Goal: Task Accomplishment & Management: Use online tool/utility

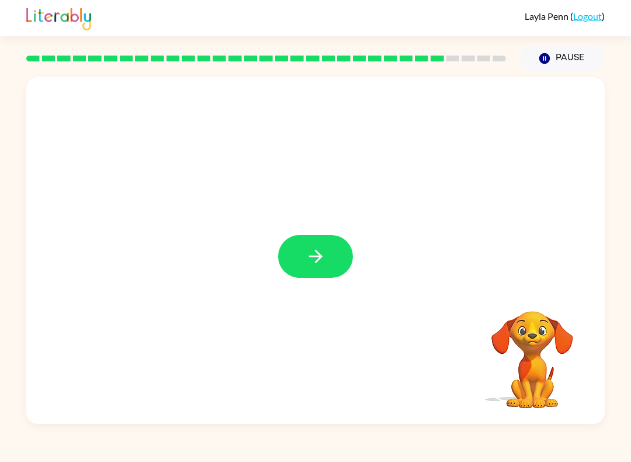
click at [314, 249] on icon "button" at bounding box center [316, 256] width 20 height 20
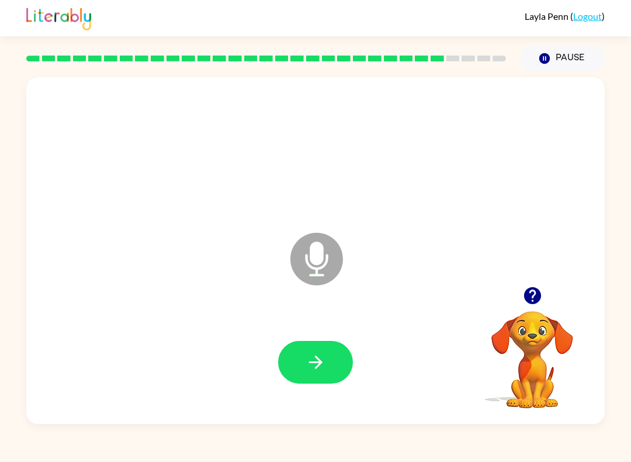
click at [318, 366] on icon "button" at bounding box center [315, 361] width 13 height 13
click at [321, 361] on icon "button" at bounding box center [316, 362] width 20 height 20
click at [338, 356] on button "button" at bounding box center [315, 362] width 75 height 43
click at [326, 368] on button "button" at bounding box center [315, 362] width 75 height 43
click at [314, 357] on icon "button" at bounding box center [316, 362] width 20 height 20
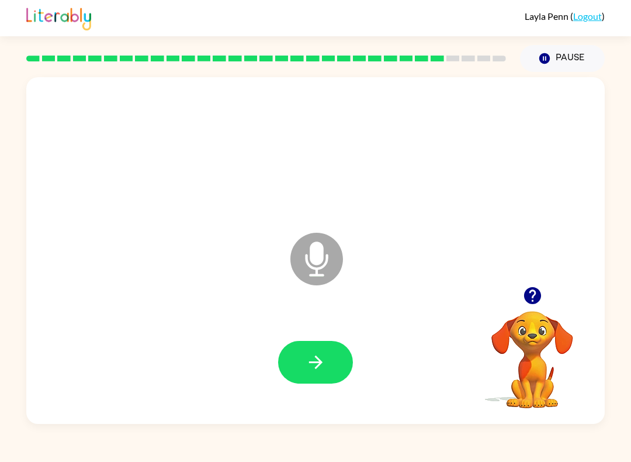
click at [323, 362] on icon "button" at bounding box center [316, 362] width 20 height 20
click at [309, 382] on button "button" at bounding box center [315, 362] width 75 height 43
click at [313, 361] on icon "button" at bounding box center [316, 362] width 20 height 20
click at [314, 357] on icon "button" at bounding box center [316, 362] width 20 height 20
click at [336, 364] on button "button" at bounding box center [315, 362] width 75 height 43
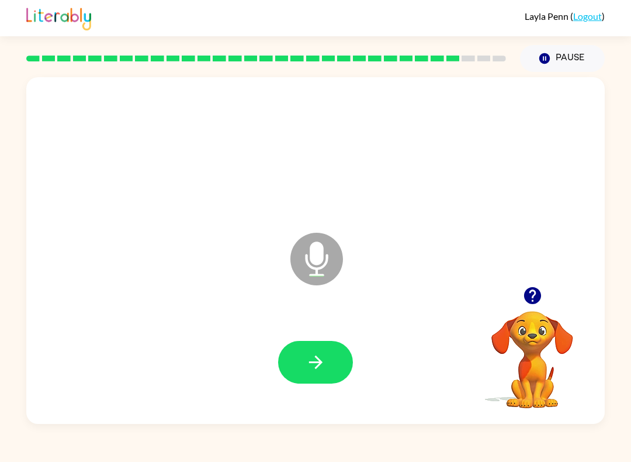
click at [336, 347] on button "button" at bounding box center [315, 362] width 75 height 43
click at [320, 355] on icon "button" at bounding box center [316, 362] width 20 height 20
click at [307, 371] on icon "button" at bounding box center [316, 362] width 20 height 20
click at [320, 364] on icon "button" at bounding box center [315, 361] width 13 height 13
click at [329, 365] on button "button" at bounding box center [315, 362] width 75 height 43
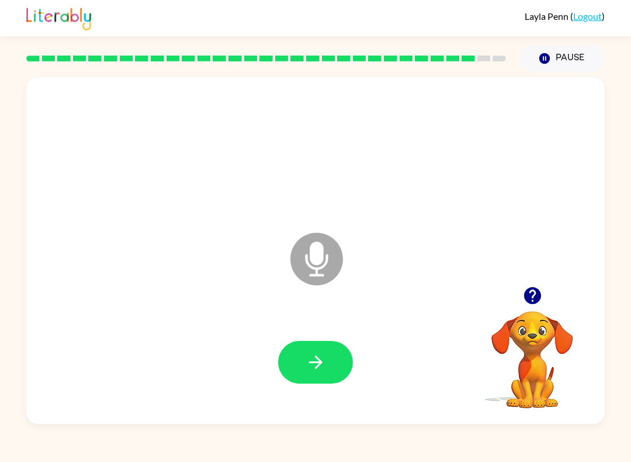
click at [324, 360] on icon "button" at bounding box center [316, 362] width 20 height 20
click at [317, 353] on icon "button" at bounding box center [316, 362] width 20 height 20
click at [311, 364] on icon "button" at bounding box center [316, 362] width 20 height 20
click at [331, 372] on button "button" at bounding box center [315, 362] width 75 height 43
click at [324, 352] on icon "button" at bounding box center [316, 362] width 20 height 20
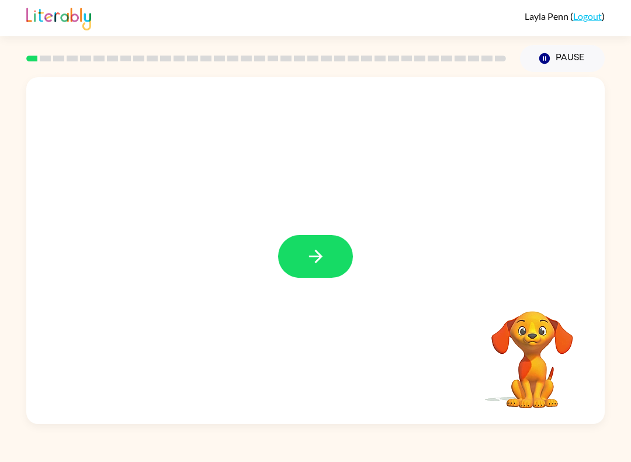
click at [320, 260] on icon "button" at bounding box center [316, 256] width 20 height 20
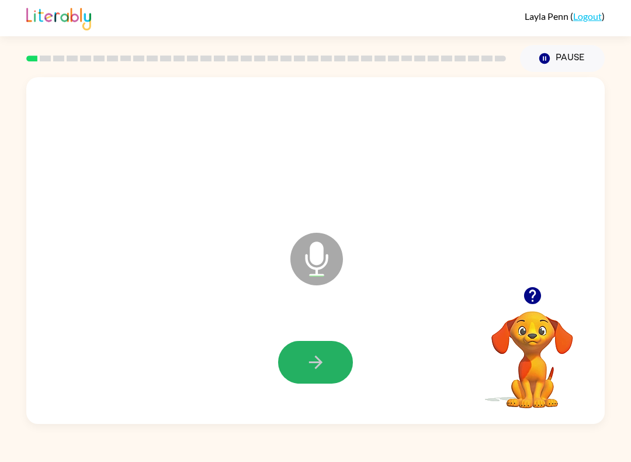
click at [315, 364] on icon "button" at bounding box center [316, 362] width 20 height 20
click at [324, 371] on icon "button" at bounding box center [316, 362] width 20 height 20
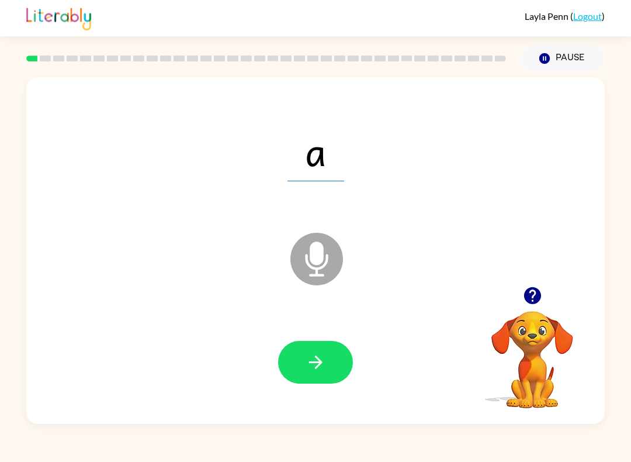
click at [324, 360] on icon "button" at bounding box center [316, 362] width 20 height 20
click at [328, 363] on button "button" at bounding box center [315, 362] width 75 height 43
click at [325, 360] on icon "button" at bounding box center [316, 362] width 20 height 20
click at [317, 371] on icon "button" at bounding box center [316, 362] width 20 height 20
click at [325, 362] on icon "button" at bounding box center [316, 362] width 20 height 20
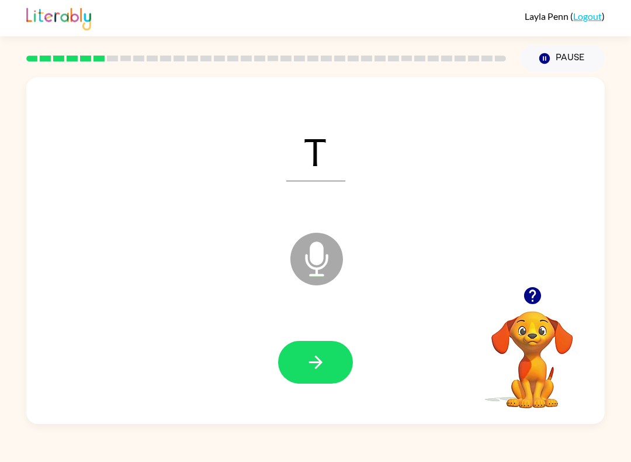
click at [310, 347] on button "button" at bounding box center [315, 362] width 75 height 43
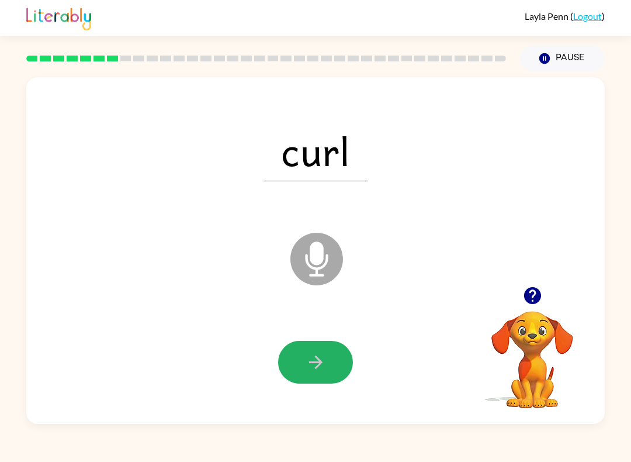
click at [306, 362] on icon "button" at bounding box center [316, 362] width 20 height 20
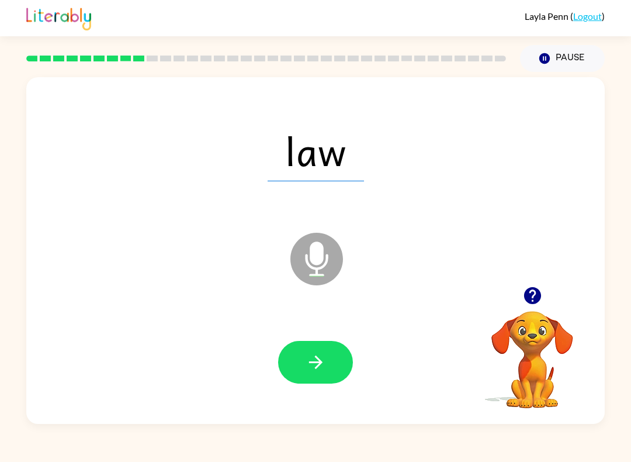
click at [630, 458] on div "[PERSON_NAME] ( Logout ) Pause Pause law Microphone The Microphone is here when…" at bounding box center [315, 231] width 631 height 462
click at [321, 351] on button "button" at bounding box center [315, 362] width 75 height 43
click at [317, 358] on icon "button" at bounding box center [315, 361] width 13 height 13
click at [331, 367] on button "button" at bounding box center [315, 362] width 75 height 43
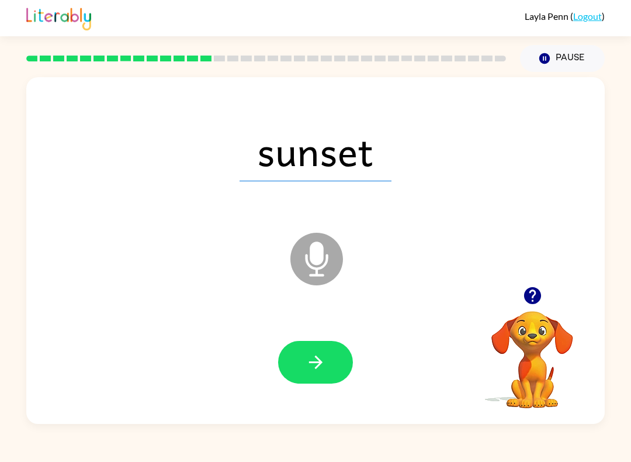
click at [329, 370] on button "button" at bounding box center [315, 362] width 75 height 43
click at [314, 371] on icon "button" at bounding box center [316, 362] width 20 height 20
click at [327, 360] on button "button" at bounding box center [315, 362] width 75 height 43
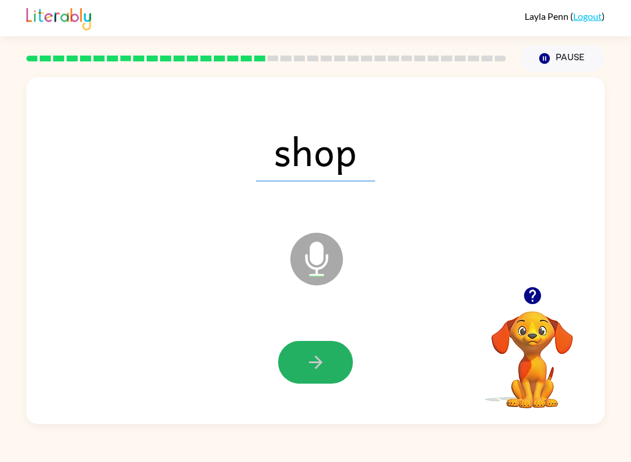
click at [324, 369] on icon "button" at bounding box center [316, 362] width 20 height 20
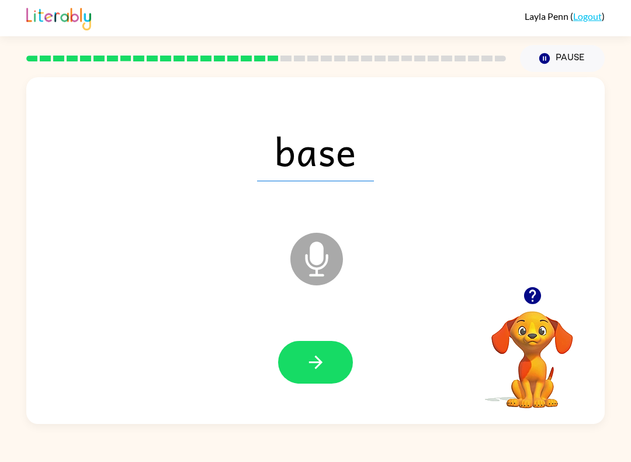
click at [325, 369] on icon "button" at bounding box center [316, 362] width 20 height 20
click at [342, 345] on button "button" at bounding box center [315, 362] width 75 height 43
click at [324, 367] on icon "button" at bounding box center [316, 362] width 20 height 20
click at [326, 368] on button "button" at bounding box center [315, 362] width 75 height 43
click at [304, 362] on button "button" at bounding box center [315, 362] width 75 height 43
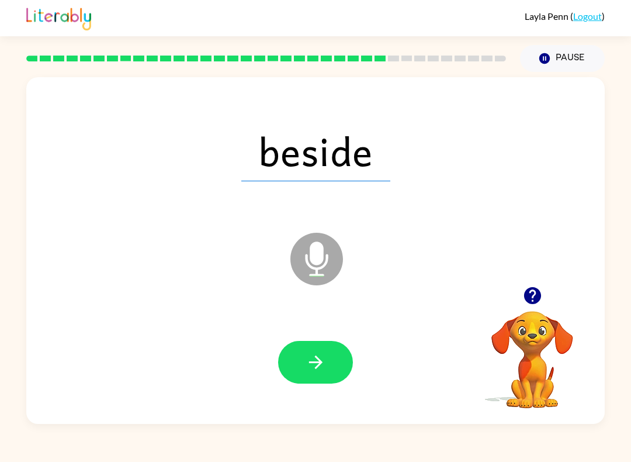
click at [322, 351] on button "button" at bounding box center [315, 362] width 75 height 43
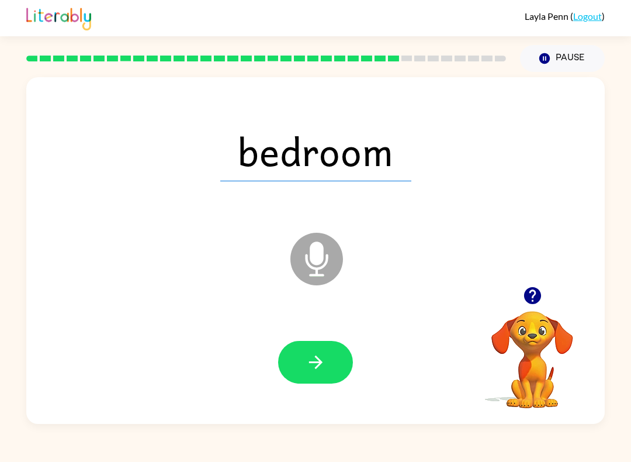
click at [315, 373] on button "button" at bounding box center [315, 362] width 75 height 43
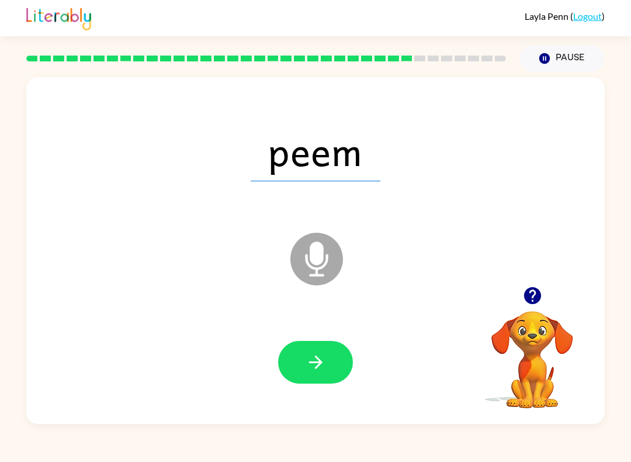
click at [313, 368] on icon "button" at bounding box center [316, 362] width 20 height 20
click at [312, 376] on button "button" at bounding box center [315, 362] width 75 height 43
click at [337, 356] on button "button" at bounding box center [315, 362] width 75 height 43
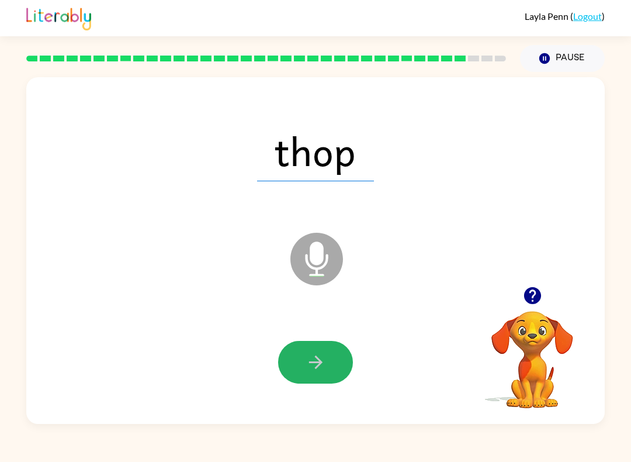
click at [327, 358] on button "button" at bounding box center [315, 362] width 75 height 43
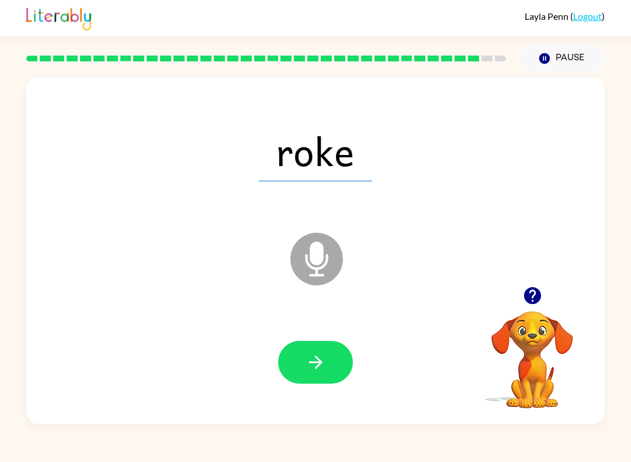
click at [333, 359] on button "button" at bounding box center [315, 362] width 75 height 43
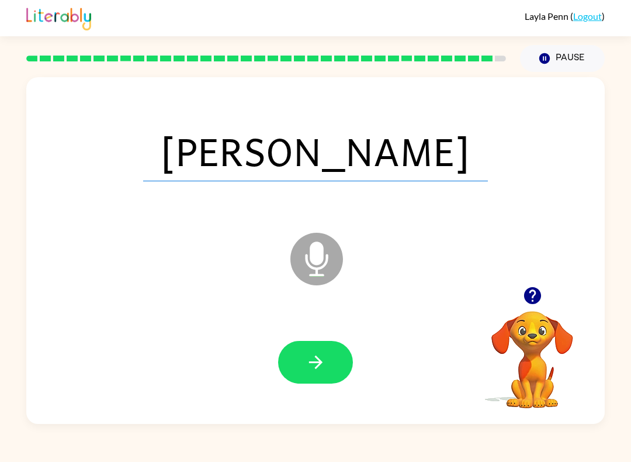
click at [329, 360] on button "button" at bounding box center [315, 362] width 75 height 43
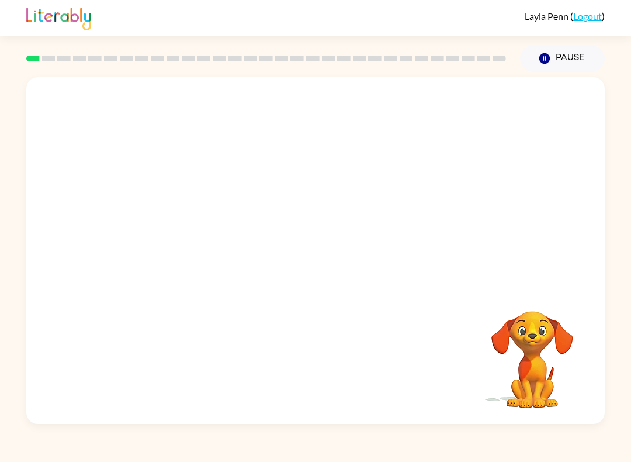
click at [284, 184] on video "Your browser must support playing .mp4 files to use Literably. Please try using…" at bounding box center [315, 181] width 579 height 209
click at [317, 253] on icon "button" at bounding box center [315, 256] width 13 height 13
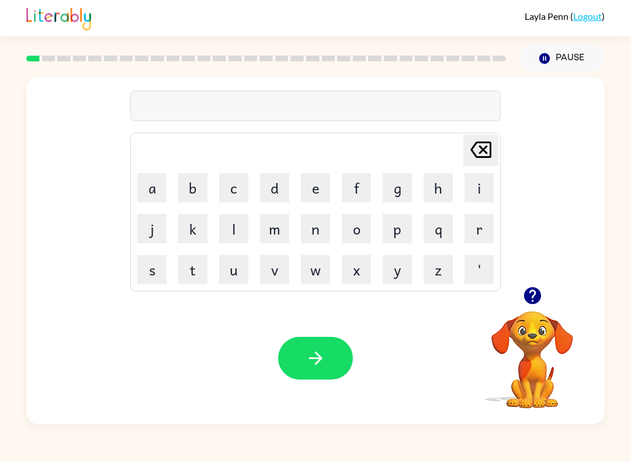
click at [404, 196] on button "g" at bounding box center [397, 187] width 29 height 29
click at [150, 185] on button "a" at bounding box center [151, 187] width 29 height 29
click at [400, 231] on button "p" at bounding box center [397, 228] width 29 height 29
click at [331, 355] on button "button" at bounding box center [315, 358] width 75 height 43
click at [393, 232] on button "p" at bounding box center [397, 228] width 29 height 29
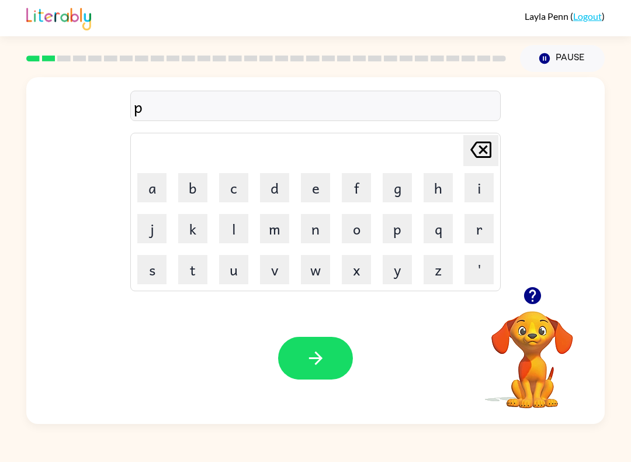
click at [356, 225] on button "o" at bounding box center [356, 228] width 29 height 29
click at [365, 231] on button "o" at bounding box center [356, 228] width 29 height 29
click at [319, 362] on icon "button" at bounding box center [315, 357] width 13 height 13
click at [274, 236] on button "m" at bounding box center [274, 228] width 29 height 29
click at [233, 277] on button "u" at bounding box center [233, 269] width 29 height 29
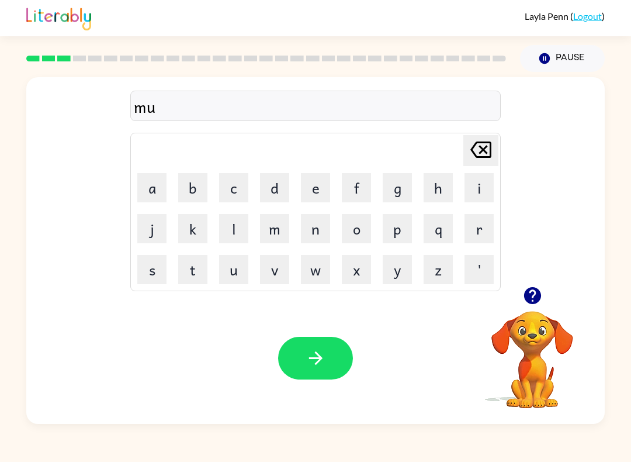
click at [281, 190] on button "d" at bounding box center [274, 187] width 29 height 29
click at [326, 350] on button "button" at bounding box center [315, 358] width 75 height 43
click at [196, 223] on button "k" at bounding box center [192, 228] width 29 height 29
click at [482, 226] on button "r" at bounding box center [479, 228] width 29 height 29
click at [360, 233] on button "o" at bounding box center [356, 228] width 29 height 29
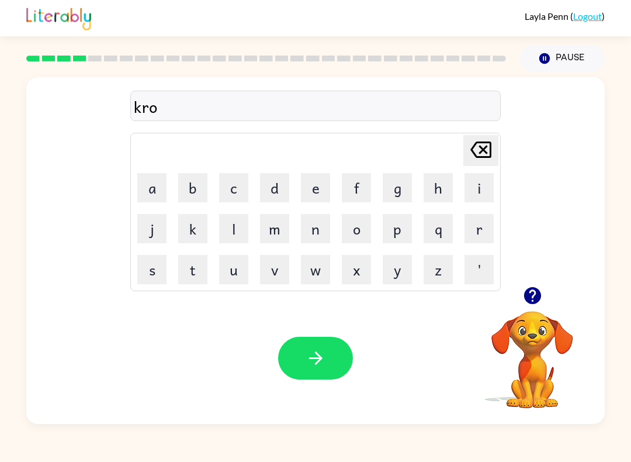
click at [447, 220] on button "q" at bounding box center [438, 228] width 29 height 29
click at [325, 356] on icon "button" at bounding box center [316, 358] width 20 height 20
click at [353, 188] on button "f" at bounding box center [356, 187] width 29 height 29
click at [235, 232] on button "l" at bounding box center [233, 228] width 29 height 29
click at [482, 189] on button "i" at bounding box center [479, 187] width 29 height 29
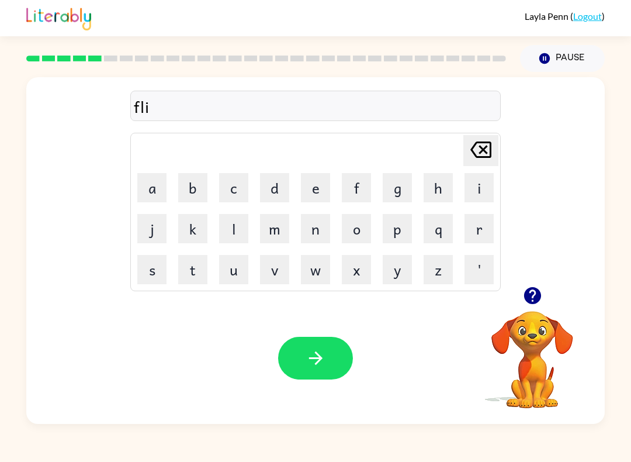
click at [191, 227] on button "k" at bounding box center [192, 228] width 29 height 29
click at [331, 362] on button "button" at bounding box center [315, 358] width 75 height 43
click at [152, 189] on button "a" at bounding box center [151, 187] width 29 height 29
click at [274, 234] on button "m" at bounding box center [274, 228] width 29 height 29
click at [282, 224] on button "m" at bounding box center [274, 228] width 29 height 29
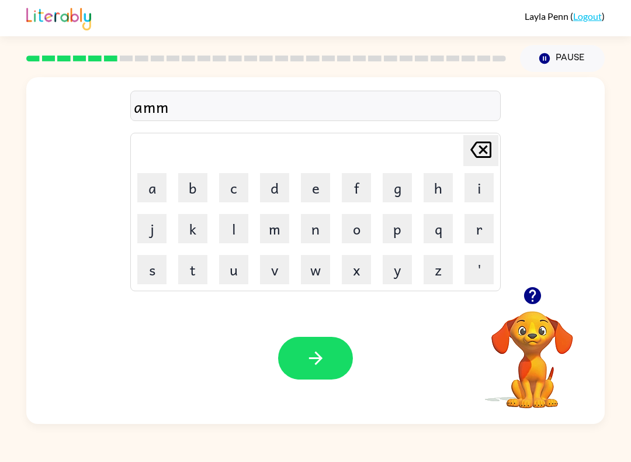
click at [318, 358] on icon "button" at bounding box center [316, 358] width 20 height 20
click at [152, 277] on button "s" at bounding box center [151, 269] width 29 height 29
click at [201, 226] on button "k" at bounding box center [192, 228] width 29 height 29
click at [485, 223] on button "r" at bounding box center [479, 228] width 29 height 29
click at [488, 184] on button "i" at bounding box center [479, 187] width 29 height 29
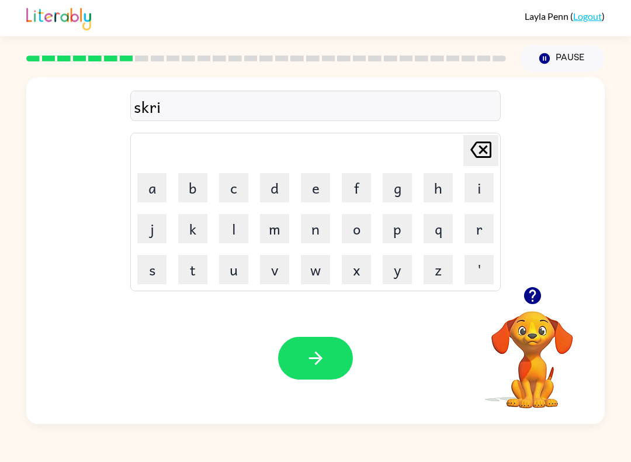
click at [199, 190] on button "b" at bounding box center [192, 187] width 29 height 29
click at [237, 220] on button "l" at bounding box center [233, 228] width 29 height 29
click at [319, 353] on icon "button" at bounding box center [316, 358] width 20 height 20
click at [310, 278] on button "w" at bounding box center [315, 269] width 29 height 29
click at [482, 187] on button "i" at bounding box center [479, 187] width 29 height 29
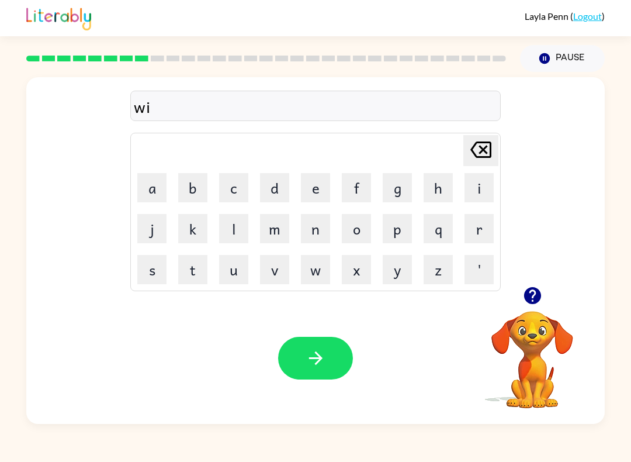
click at [147, 275] on button "s" at bounding box center [151, 269] width 29 height 29
click at [446, 189] on button "h" at bounding box center [438, 187] width 29 height 29
click at [322, 361] on icon "button" at bounding box center [316, 358] width 20 height 20
click at [194, 224] on button "k" at bounding box center [192, 228] width 29 height 29
click at [471, 145] on icon "Delete Delete last character input" at bounding box center [481, 150] width 28 height 28
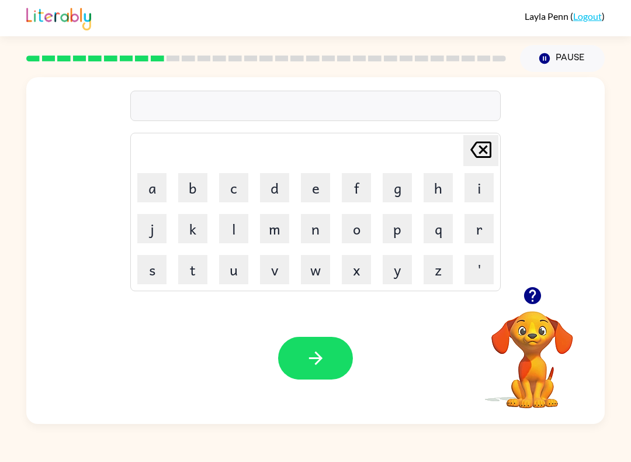
click at [230, 198] on button "c" at bounding box center [233, 187] width 29 height 29
click at [532, 298] on icon "button" at bounding box center [533, 295] width 20 height 20
click at [362, 227] on button "o" at bounding box center [356, 228] width 29 height 29
click at [402, 268] on button "y" at bounding box center [397, 269] width 29 height 29
click at [235, 216] on button "l" at bounding box center [233, 228] width 29 height 29
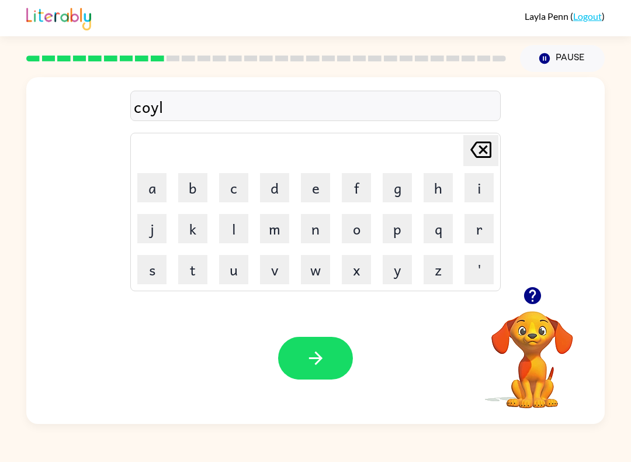
click at [319, 361] on icon "button" at bounding box center [315, 357] width 13 height 13
click at [202, 269] on button "t" at bounding box center [192, 269] width 29 height 29
click at [425, 192] on button "h" at bounding box center [438, 187] width 29 height 29
click at [540, 295] on icon "button" at bounding box center [532, 295] width 17 height 17
click at [473, 186] on button "i" at bounding box center [479, 187] width 29 height 29
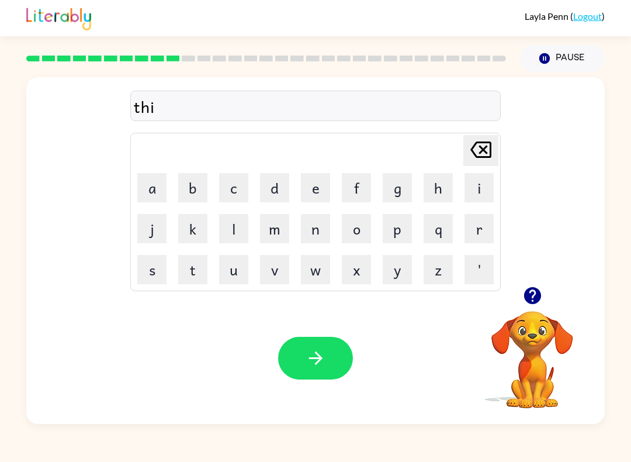
click at [322, 233] on button "n" at bounding box center [315, 228] width 29 height 29
click at [318, 361] on icon "button" at bounding box center [315, 357] width 13 height 13
click at [148, 271] on button "s" at bounding box center [151, 269] width 29 height 29
click at [269, 242] on button "m" at bounding box center [274, 228] width 29 height 29
click at [360, 233] on button "o" at bounding box center [356, 228] width 29 height 29
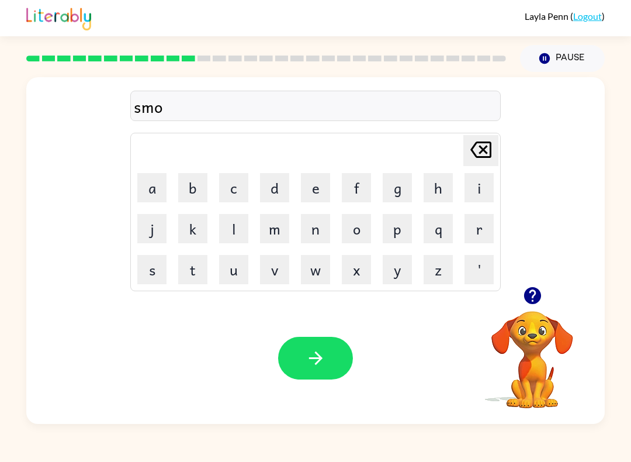
click at [236, 192] on button "c" at bounding box center [233, 187] width 29 height 29
click at [323, 367] on icon "button" at bounding box center [316, 358] width 20 height 20
click at [281, 236] on button "m" at bounding box center [274, 228] width 29 height 29
click at [158, 265] on button "s" at bounding box center [151, 269] width 29 height 29
click at [193, 272] on button "t" at bounding box center [192, 269] width 29 height 29
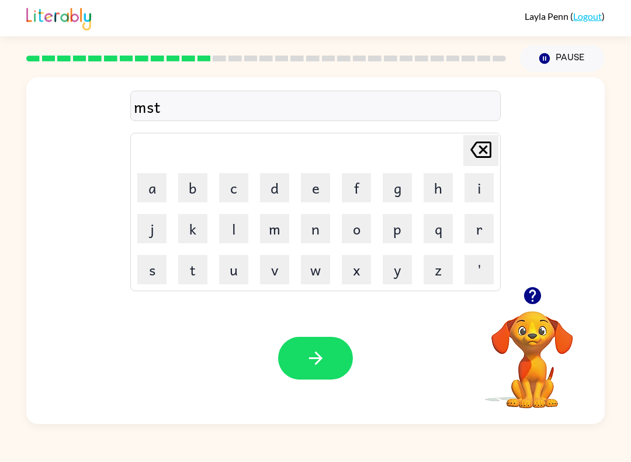
click at [154, 193] on button "a" at bounding box center [151, 187] width 29 height 29
click at [199, 223] on button "k" at bounding box center [192, 228] width 29 height 29
click at [316, 348] on button "button" at bounding box center [315, 358] width 75 height 43
click at [437, 188] on button "h" at bounding box center [438, 187] width 29 height 29
click at [318, 191] on button "e" at bounding box center [315, 187] width 29 height 29
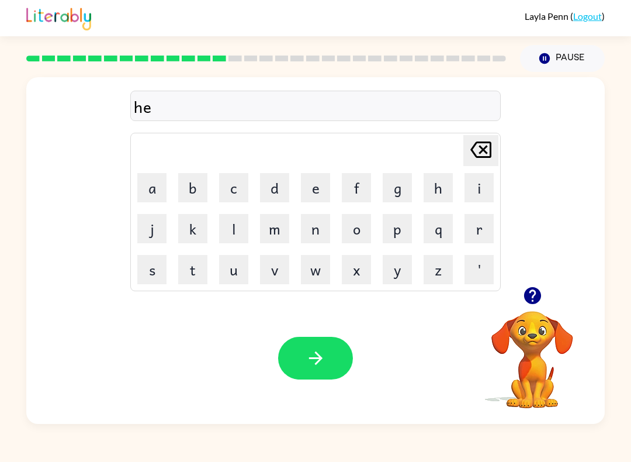
click at [241, 227] on button "l" at bounding box center [233, 228] width 29 height 29
click at [403, 224] on button "p" at bounding box center [397, 228] width 29 height 29
click at [241, 224] on button "l" at bounding box center [233, 228] width 29 height 29
click at [492, 197] on button "i" at bounding box center [479, 187] width 29 height 29
click at [157, 271] on button "s" at bounding box center [151, 269] width 29 height 29
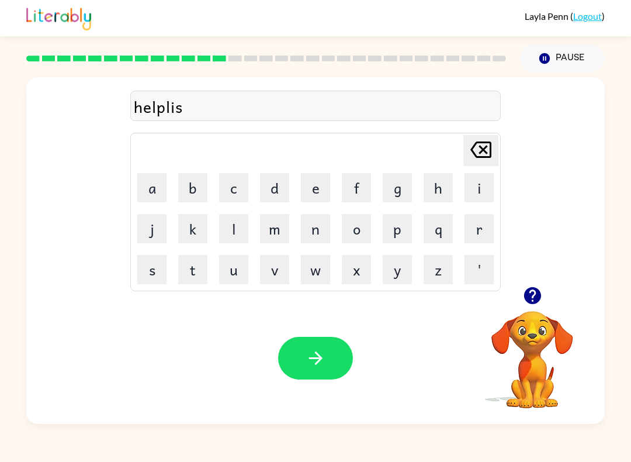
click at [307, 355] on icon "button" at bounding box center [316, 358] width 20 height 20
click at [153, 271] on button "s" at bounding box center [151, 269] width 29 height 29
click at [358, 234] on button "o" at bounding box center [356, 228] width 29 height 29
click at [479, 148] on icon "Delete Delete last character input" at bounding box center [481, 150] width 28 height 28
click at [199, 270] on button "t" at bounding box center [192, 269] width 29 height 29
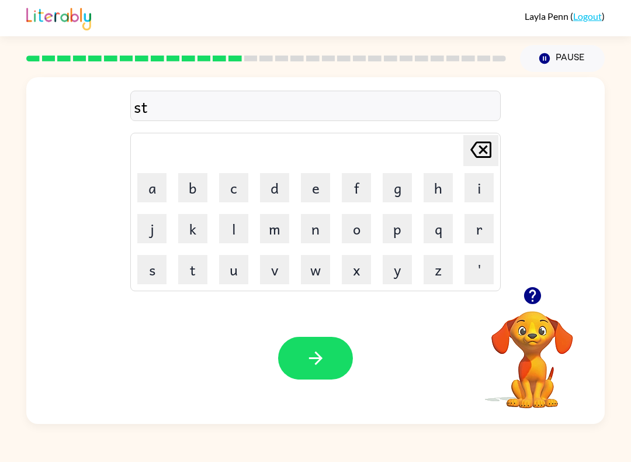
click at [368, 227] on button "o" at bounding box center [356, 228] width 29 height 29
click at [195, 184] on button "b" at bounding box center [192, 187] width 29 height 29
click at [480, 145] on icon "Delete Delete last character input" at bounding box center [481, 150] width 28 height 28
click at [280, 185] on button "d" at bounding box center [274, 187] width 29 height 29
click at [479, 187] on button "i" at bounding box center [479, 187] width 29 height 29
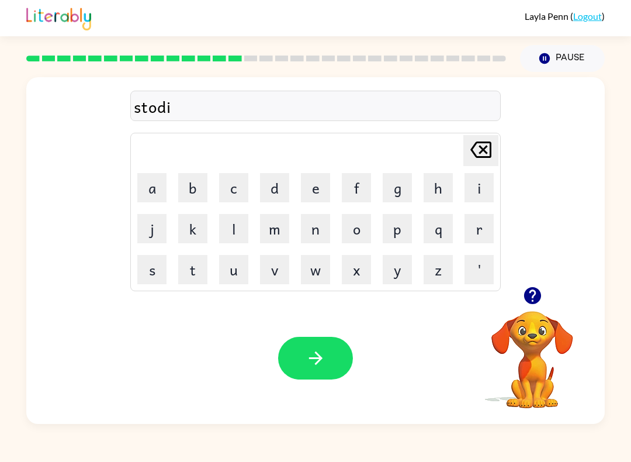
click at [318, 231] on button "n" at bounding box center [315, 228] width 29 height 29
click at [400, 263] on button "y" at bounding box center [397, 269] width 29 height 29
click at [284, 187] on button "d" at bounding box center [274, 187] width 29 height 29
click at [200, 264] on button "t" at bounding box center [192, 269] width 29 height 29
click at [334, 360] on button "button" at bounding box center [315, 358] width 75 height 43
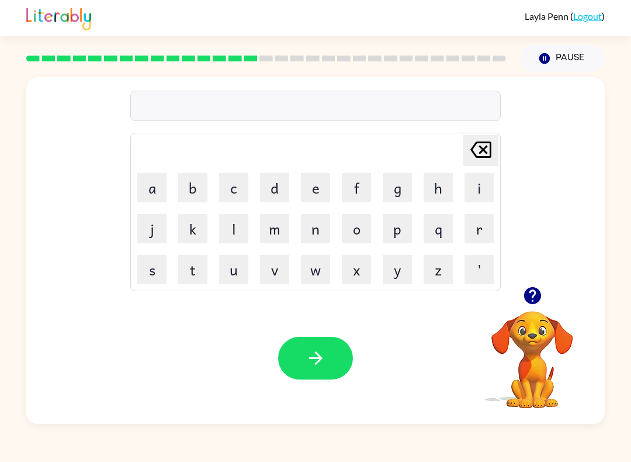
click at [148, 271] on button "s" at bounding box center [151, 269] width 29 height 29
click at [198, 277] on button "t" at bounding box center [192, 269] width 29 height 29
click at [357, 231] on button "o" at bounding box center [356, 228] width 29 height 29
click at [474, 233] on button "r" at bounding box center [479, 228] width 29 height 29
click at [323, 342] on button "button" at bounding box center [315, 358] width 75 height 43
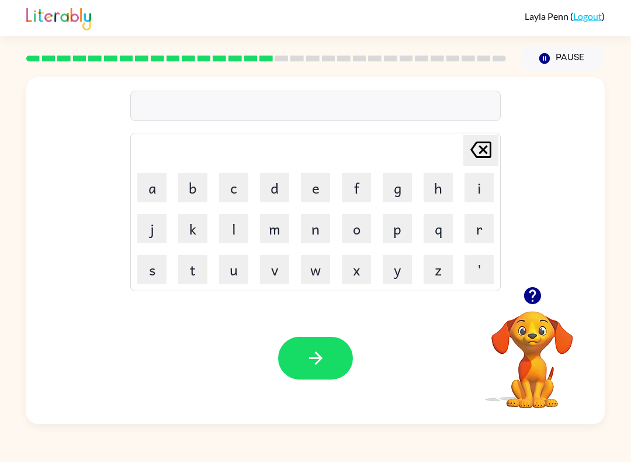
click at [240, 221] on button "l" at bounding box center [233, 228] width 29 height 29
click at [483, 183] on button "i" at bounding box center [479, 187] width 29 height 29
click at [205, 265] on button "t" at bounding box center [192, 269] width 29 height 29
click at [300, 350] on button "button" at bounding box center [315, 358] width 75 height 43
click at [542, 307] on button "button" at bounding box center [533, 296] width 30 height 30
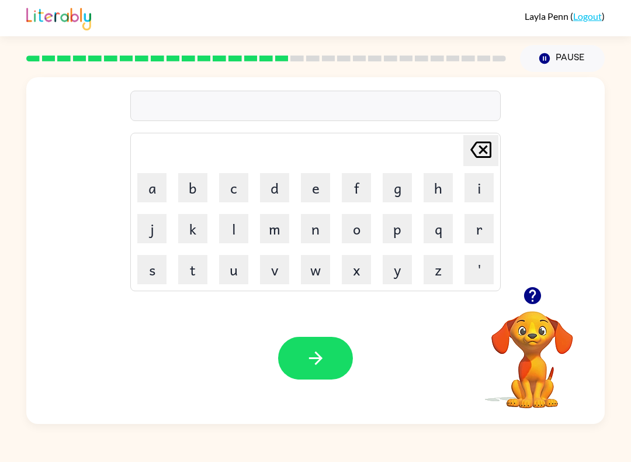
click at [151, 272] on button "s" at bounding box center [151, 269] width 29 height 29
click at [320, 268] on button "w" at bounding box center [315, 269] width 29 height 29
click at [476, 185] on button "i" at bounding box center [479, 187] width 29 height 29
click at [357, 183] on button "f" at bounding box center [356, 187] width 29 height 29
click at [198, 270] on button "t" at bounding box center [192, 269] width 29 height 29
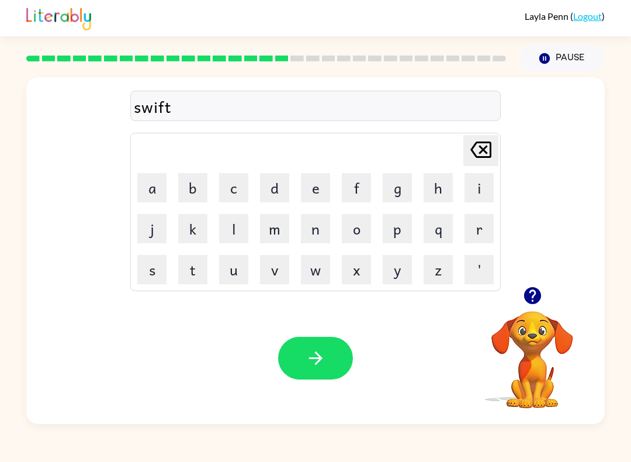
click at [321, 367] on icon "button" at bounding box center [316, 358] width 20 height 20
click at [153, 267] on button "s" at bounding box center [151, 269] width 29 height 29
click at [445, 186] on button "h" at bounding box center [438, 187] width 29 height 29
click at [482, 230] on button "r" at bounding box center [479, 228] width 29 height 29
click at [198, 275] on button "t" at bounding box center [192, 269] width 29 height 29
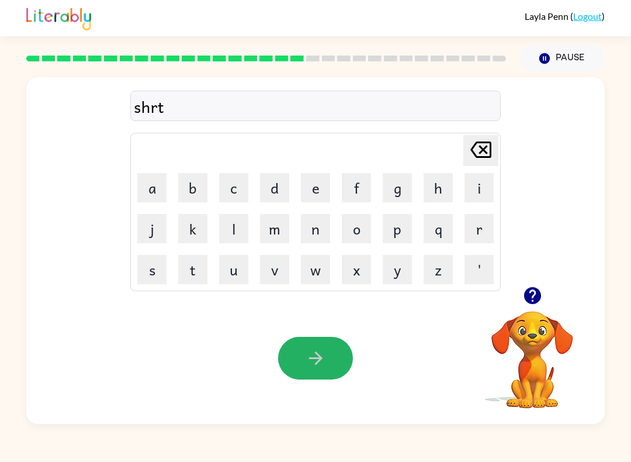
click at [321, 357] on icon "button" at bounding box center [315, 357] width 13 height 13
click at [157, 230] on button "j" at bounding box center [151, 228] width 29 height 29
click at [357, 224] on button "o" at bounding box center [356, 228] width 29 height 29
click at [191, 186] on button "b" at bounding box center [192, 187] width 29 height 29
click at [486, 146] on icon "Delete Delete last character input" at bounding box center [481, 150] width 28 height 28
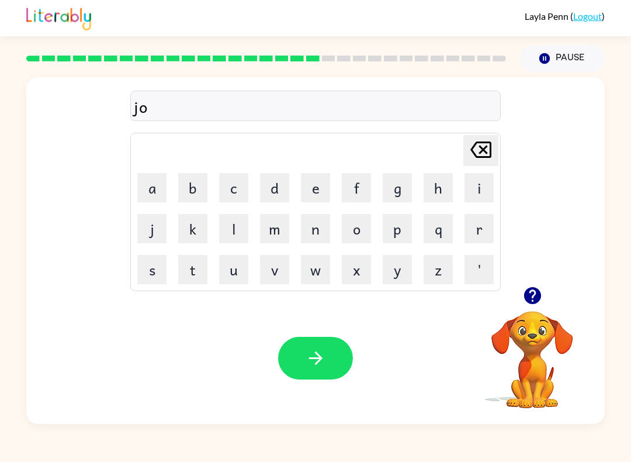
click at [193, 188] on button "b" at bounding box center [192, 187] width 29 height 29
click at [326, 352] on button "button" at bounding box center [315, 358] width 75 height 43
click at [189, 186] on button "b" at bounding box center [192, 187] width 29 height 29
click at [354, 229] on button "o" at bounding box center [356, 228] width 29 height 29
click at [198, 230] on button "k" at bounding box center [192, 228] width 29 height 29
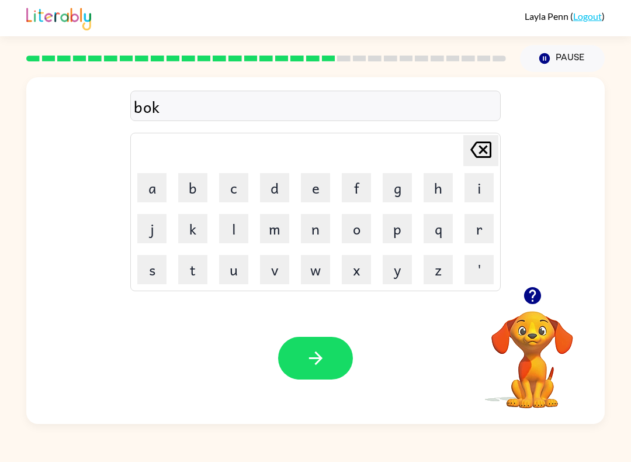
click at [477, 158] on icon "Delete Delete last character input" at bounding box center [481, 150] width 28 height 28
click at [358, 274] on button "x" at bounding box center [356, 269] width 29 height 29
click at [476, 188] on button "i" at bounding box center [479, 187] width 29 height 29
click at [447, 272] on button "z" at bounding box center [438, 269] width 29 height 29
click at [317, 367] on icon "button" at bounding box center [316, 358] width 20 height 20
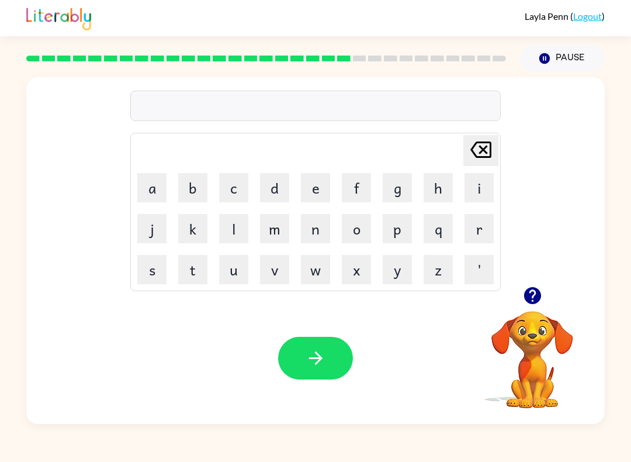
click at [274, 196] on button "d" at bounding box center [274, 187] width 29 height 29
click at [489, 186] on button "i" at bounding box center [479, 187] width 29 height 29
click at [276, 277] on button "v" at bounding box center [274, 269] width 29 height 29
click at [312, 361] on icon "button" at bounding box center [316, 358] width 20 height 20
click at [482, 227] on button "r" at bounding box center [479, 228] width 29 height 29
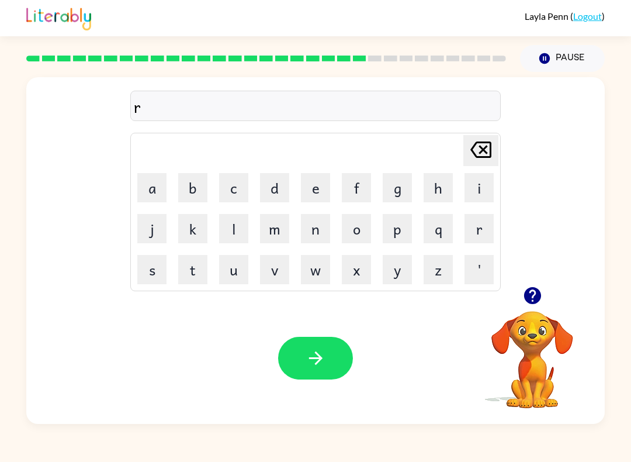
click at [361, 236] on button "o" at bounding box center [356, 228] width 29 height 29
click at [278, 191] on button "d" at bounding box center [274, 187] width 29 height 29
click at [313, 276] on button "w" at bounding box center [315, 269] width 29 height 29
click at [152, 187] on button "a" at bounding box center [151, 187] width 29 height 29
click at [319, 371] on button "button" at bounding box center [315, 358] width 75 height 43
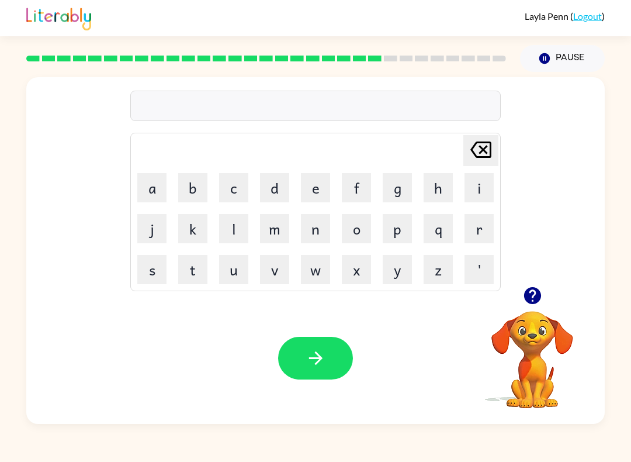
click at [151, 263] on button "s" at bounding box center [151, 269] width 29 height 29
click at [445, 188] on button "h" at bounding box center [438, 187] width 29 height 29
click at [481, 188] on button "i" at bounding box center [479, 187] width 29 height 29
click at [278, 268] on button "v" at bounding box center [274, 269] width 29 height 29
click at [474, 232] on button "r" at bounding box center [479, 228] width 29 height 29
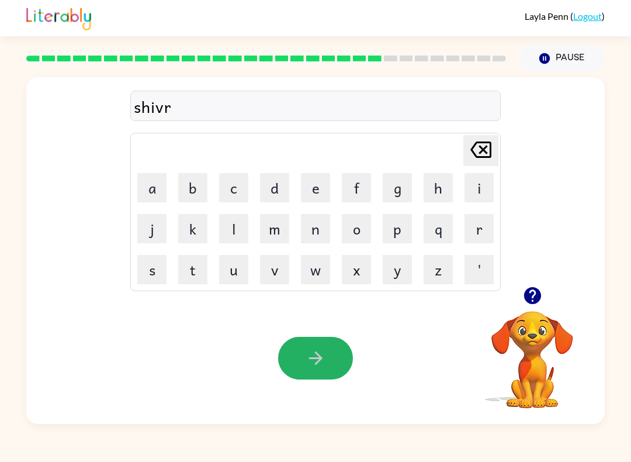
click at [327, 357] on button "button" at bounding box center [315, 358] width 75 height 43
click at [158, 271] on button "s" at bounding box center [151, 269] width 29 height 29
click at [443, 190] on button "h" at bounding box center [438, 187] width 29 height 29
click at [156, 193] on button "a" at bounding box center [151, 187] width 29 height 29
click at [191, 237] on button "k" at bounding box center [192, 228] width 29 height 29
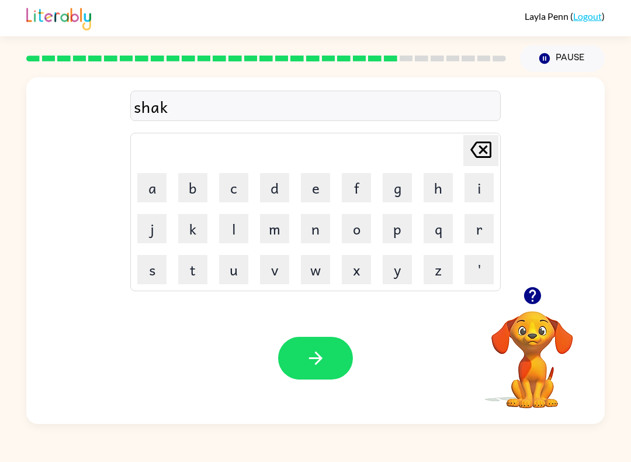
click at [323, 365] on icon "button" at bounding box center [316, 358] width 20 height 20
click at [538, 296] on icon "button" at bounding box center [532, 295] width 17 height 17
click at [528, 298] on icon "button" at bounding box center [532, 295] width 17 height 17
click at [159, 273] on button "s" at bounding box center [151, 269] width 29 height 29
click at [237, 272] on button "u" at bounding box center [233, 269] width 29 height 29
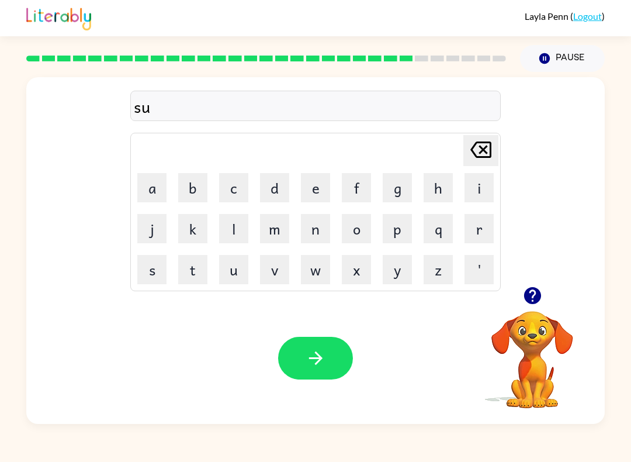
click at [323, 231] on button "n" at bounding box center [315, 228] width 29 height 29
click at [237, 227] on button "l" at bounding box center [233, 228] width 29 height 29
click at [479, 187] on button "i" at bounding box center [479, 187] width 29 height 29
click at [196, 267] on button "t" at bounding box center [192, 269] width 29 height 29
click at [317, 358] on icon "button" at bounding box center [316, 358] width 20 height 20
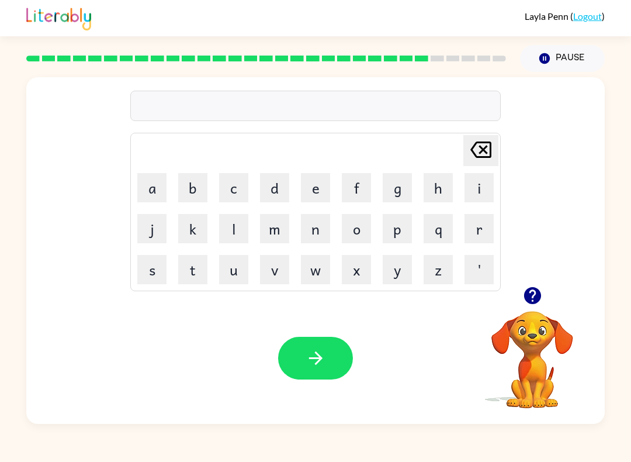
click at [484, 220] on button "r" at bounding box center [479, 228] width 29 height 29
click at [154, 184] on button "a" at bounding box center [151, 187] width 29 height 29
click at [188, 233] on button "k" at bounding box center [192, 228] width 29 height 29
click at [334, 362] on button "button" at bounding box center [315, 358] width 75 height 43
click at [206, 186] on button "b" at bounding box center [192, 187] width 29 height 29
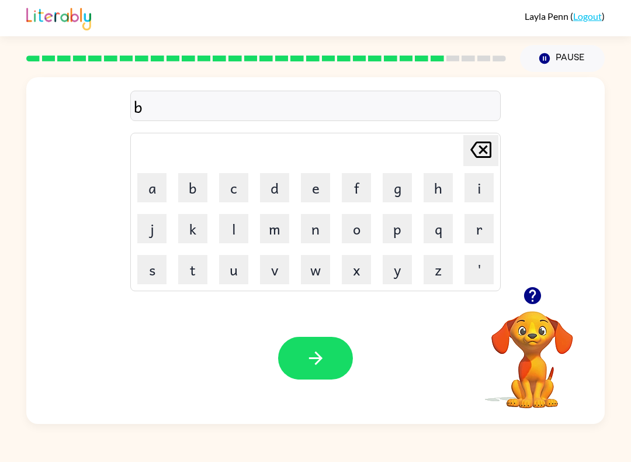
click at [311, 198] on button "e" at bounding box center [315, 187] width 29 height 29
click at [280, 187] on button "d" at bounding box center [274, 187] width 29 height 29
click at [322, 359] on icon "button" at bounding box center [315, 357] width 13 height 13
click at [152, 191] on button "a" at bounding box center [151, 187] width 29 height 29
click at [336, 355] on button "button" at bounding box center [315, 358] width 75 height 43
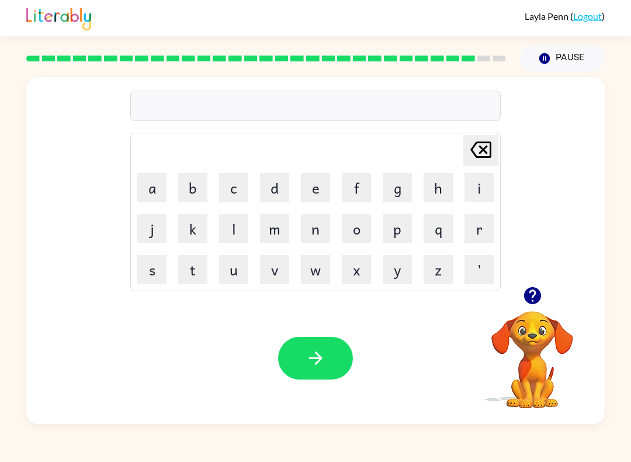
click at [589, 346] on video "Your browser must support playing .mp4 files to use Literably. Please try using…" at bounding box center [532, 351] width 117 height 117
click at [575, 348] on video "Your browser must support playing .mp4 files to use Literably. Please try using…" at bounding box center [532, 351] width 117 height 117
click at [531, 294] on icon "button" at bounding box center [532, 295] width 17 height 17
click at [156, 272] on button "s" at bounding box center [151, 269] width 29 height 29
click at [243, 224] on button "l" at bounding box center [233, 228] width 29 height 29
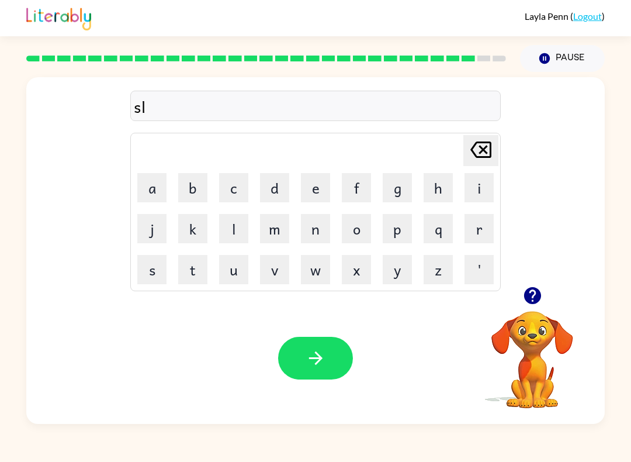
click at [202, 229] on button "k" at bounding box center [192, 228] width 29 height 29
click at [320, 354] on icon "button" at bounding box center [316, 358] width 20 height 20
click at [480, 234] on button "r" at bounding box center [479, 228] width 29 height 29
click at [359, 237] on button "o" at bounding box center [356, 228] width 29 height 29
click at [319, 271] on button "w" at bounding box center [315, 269] width 29 height 29
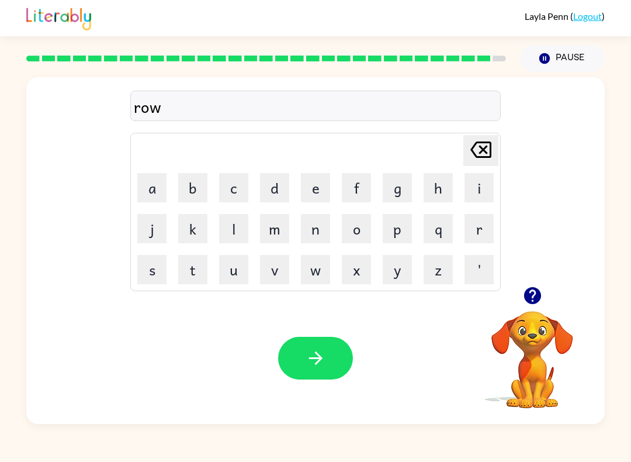
click at [236, 237] on button "l" at bounding box center [233, 228] width 29 height 29
click at [319, 371] on button "button" at bounding box center [315, 358] width 75 height 43
